Goal: Register for event/course

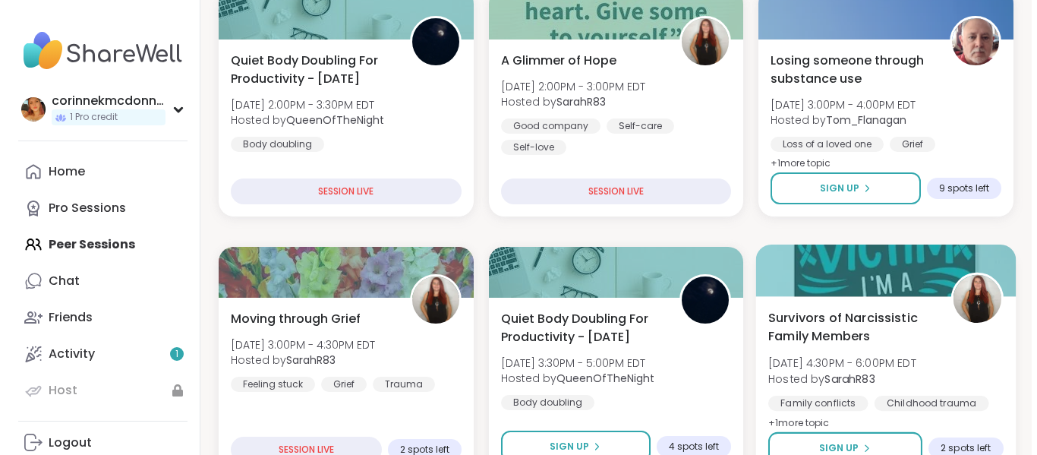
scroll to position [228, 0]
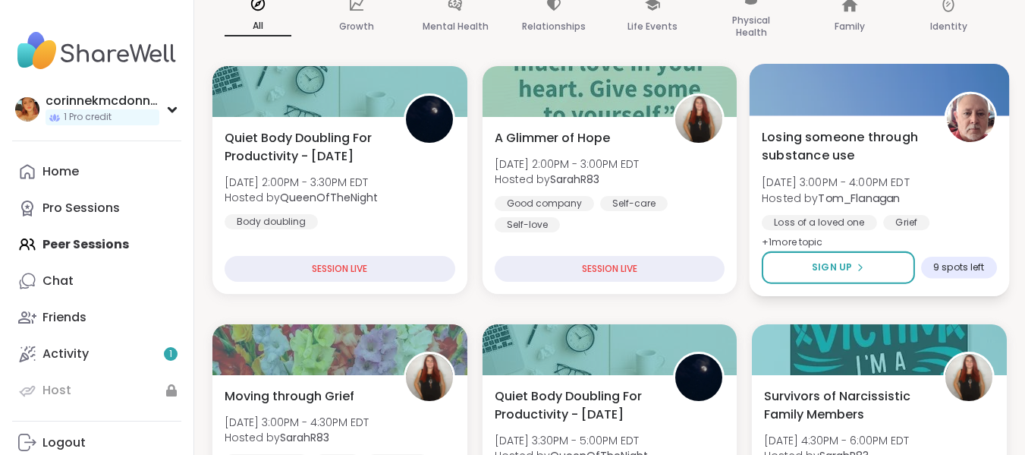
click at [950, 215] on div "Loss of a loved one Grief Substance abuse" at bounding box center [879, 233] width 235 height 37
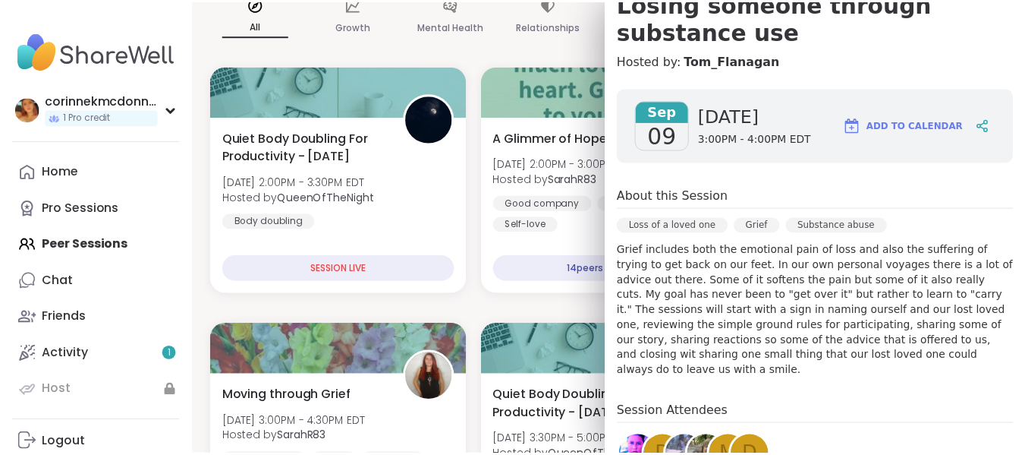
scroll to position [0, 0]
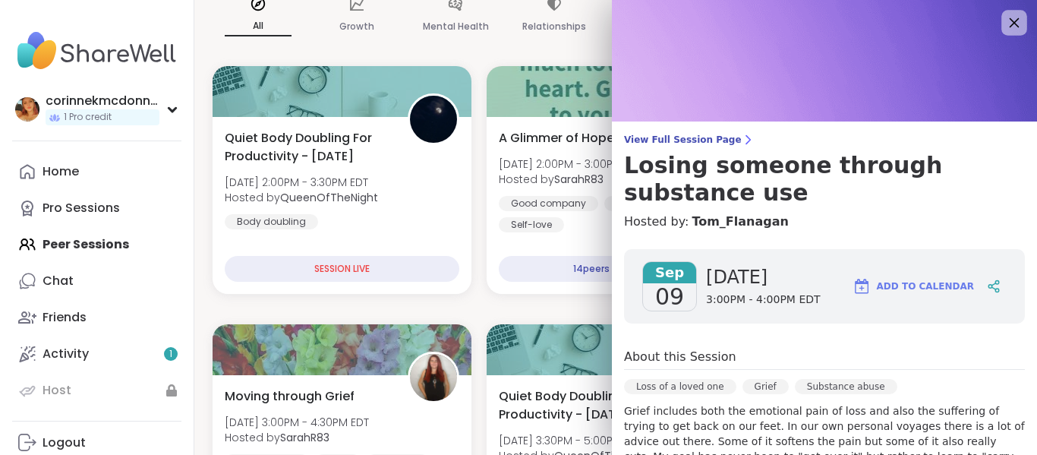
click at [1004, 30] on icon at bounding box center [1013, 22] width 19 height 19
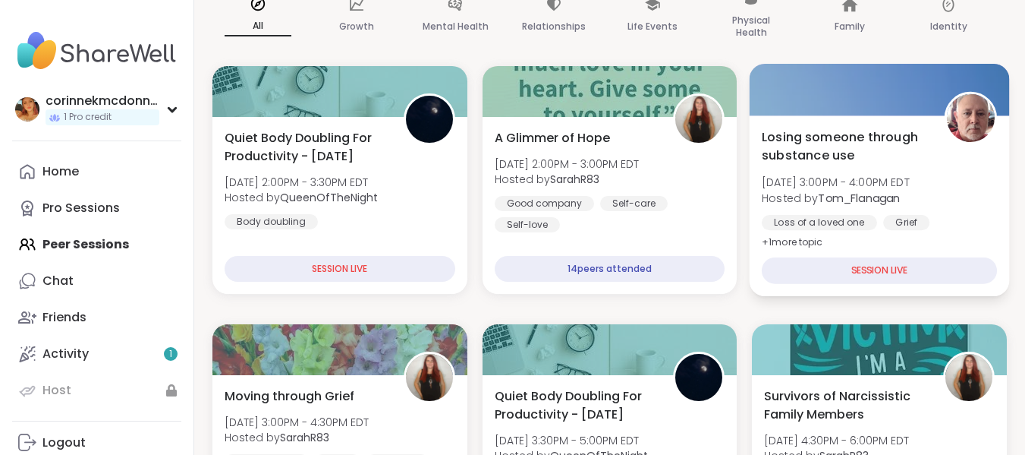
click at [882, 275] on div "SESSION LIVE" at bounding box center [879, 270] width 235 height 27
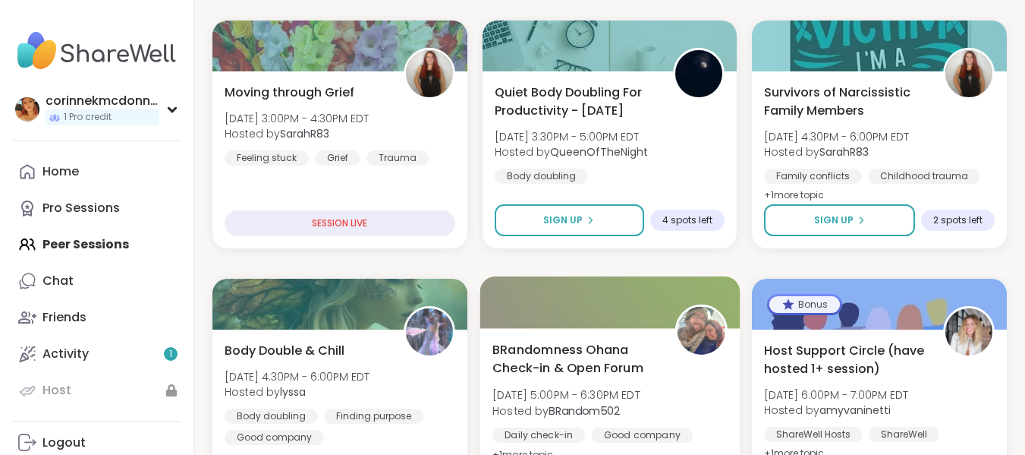
scroll to position [683, 0]
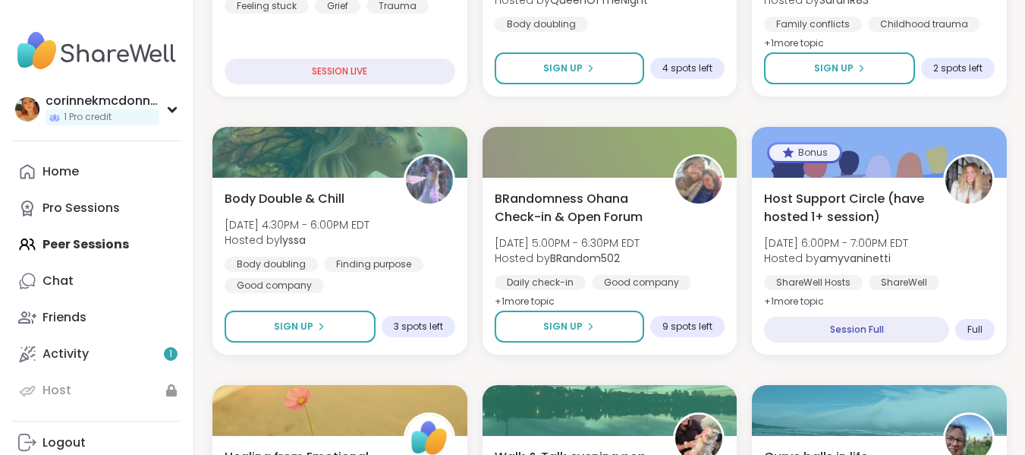
click at [141, 230] on div "Home Pro Sessions Peer Sessions Chat Friends Activity 1 Host" at bounding box center [96, 280] width 169 height 255
click at [129, 248] on div "Home Pro Sessions Peer Sessions Chat Friends Activity 1 Host" at bounding box center [96, 280] width 169 height 255
click at [106, 210] on div "Pro Sessions" at bounding box center [80, 208] width 77 height 17
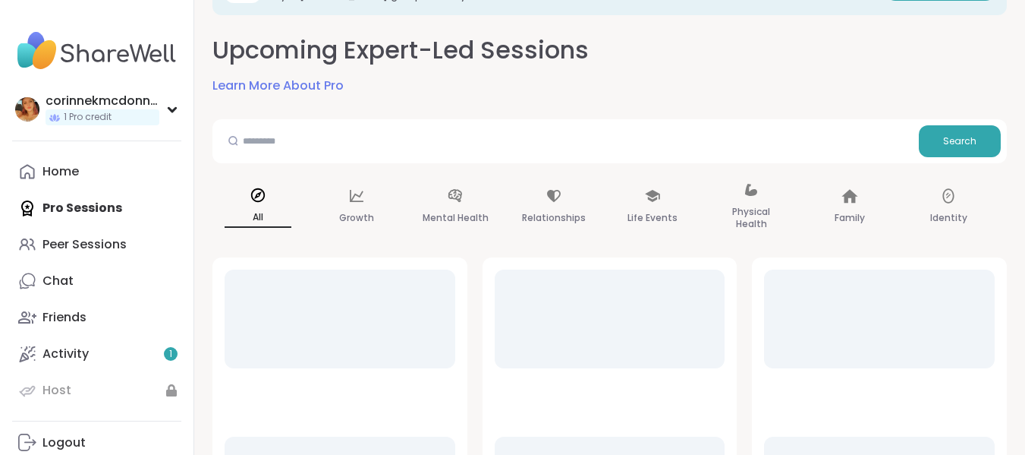
scroll to position [152, 0]
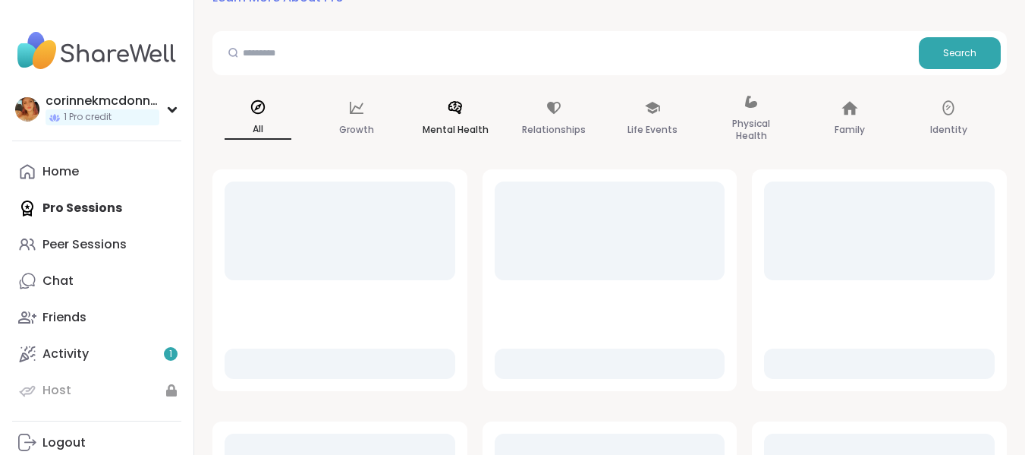
click at [472, 130] on p "Mental Health" at bounding box center [456, 130] width 66 height 18
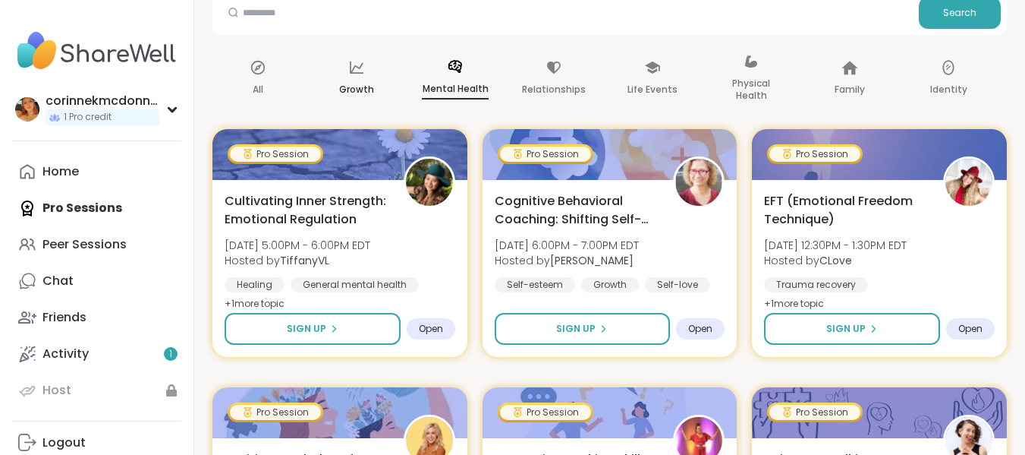
scroll to position [0, 0]
